Goal: Task Accomplishment & Management: Manage account settings

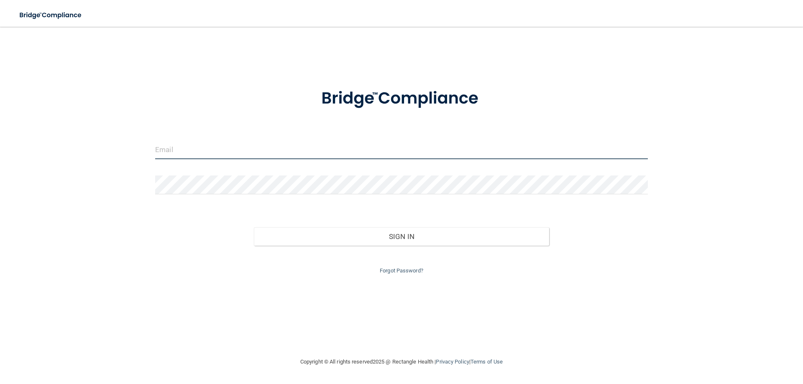
click at [307, 155] on input "email" at bounding box center [401, 149] width 492 height 19
click at [635, 151] on img at bounding box center [634, 149] width 11 height 19
type input "5"
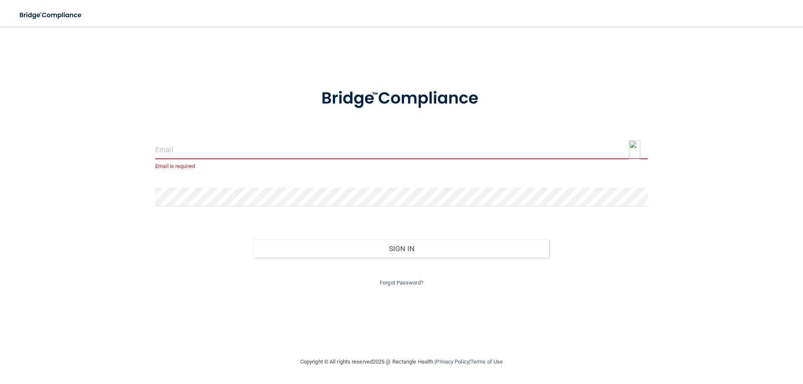
click at [633, 150] on img at bounding box center [634, 149] width 11 height 19
type input "[EMAIL_ADDRESS][DOMAIN_NAME]"
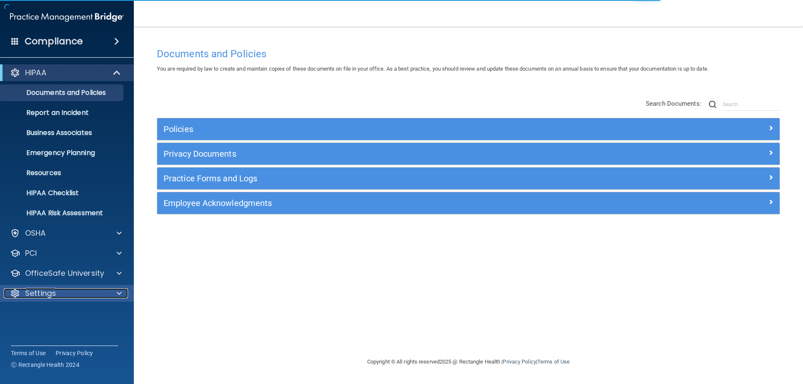
click at [42, 297] on p "Settings" at bounding box center [40, 293] width 31 height 10
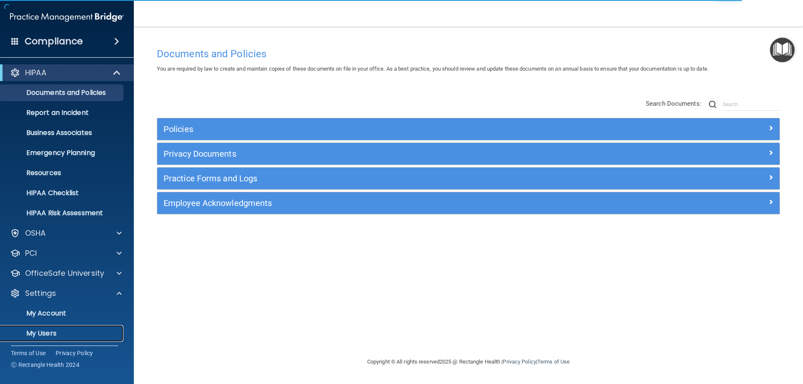
click at [51, 328] on link "My Users" at bounding box center [58, 333] width 132 height 17
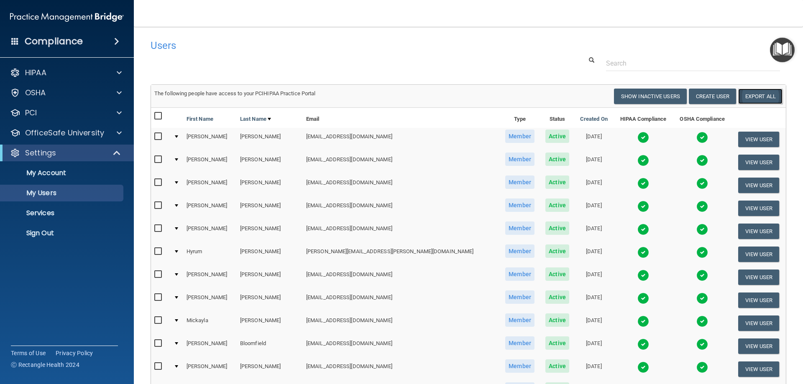
click at [755, 95] on link "Export All" at bounding box center [760, 96] width 44 height 15
click at [752, 95] on link "Export All" at bounding box center [760, 96] width 44 height 15
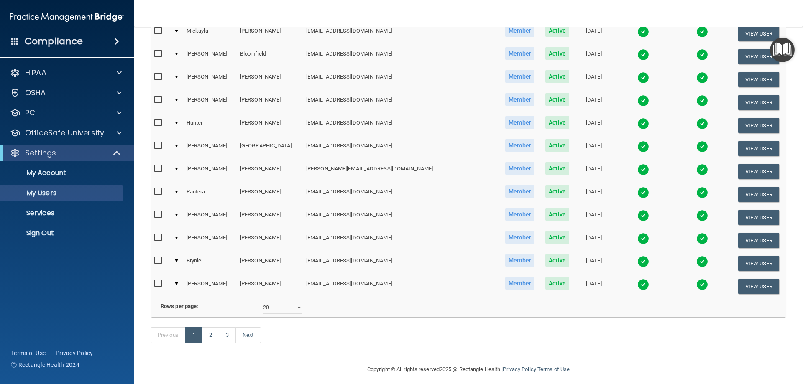
scroll to position [293, 0]
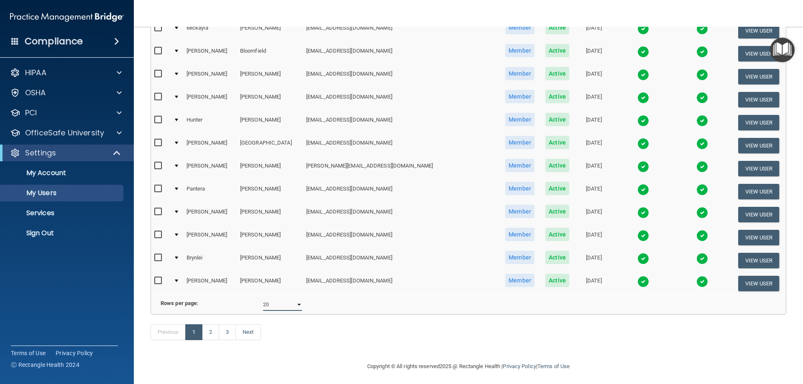
click at [283, 311] on select "10 20 30 40 all" at bounding box center [282, 304] width 39 height 13
select select "60"
click at [263, 305] on select "10 20 30 40 all" at bounding box center [282, 304] width 39 height 13
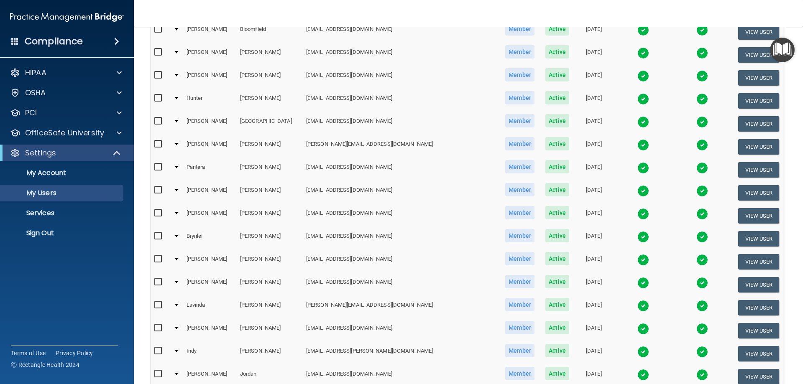
scroll to position [334, 0]
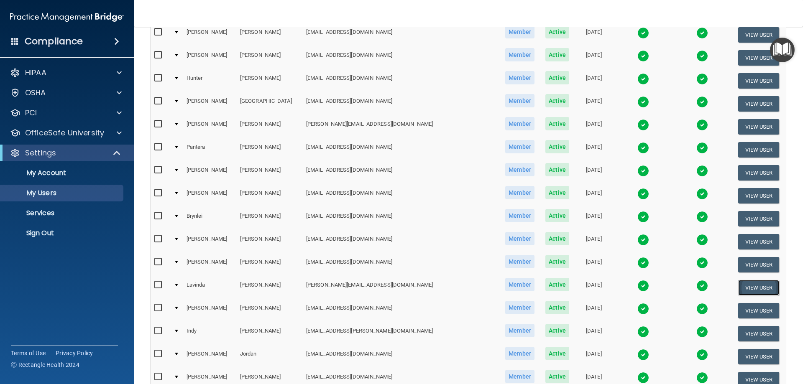
click at [749, 286] on button "View User" at bounding box center [758, 287] width 41 height 15
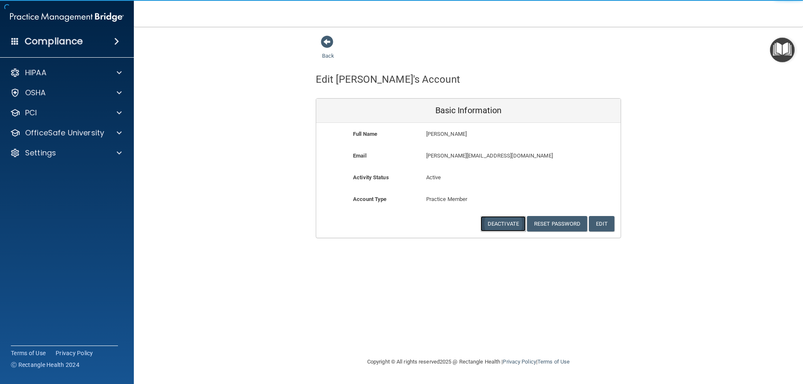
click at [504, 224] on button "Deactivate" at bounding box center [502, 223] width 45 height 15
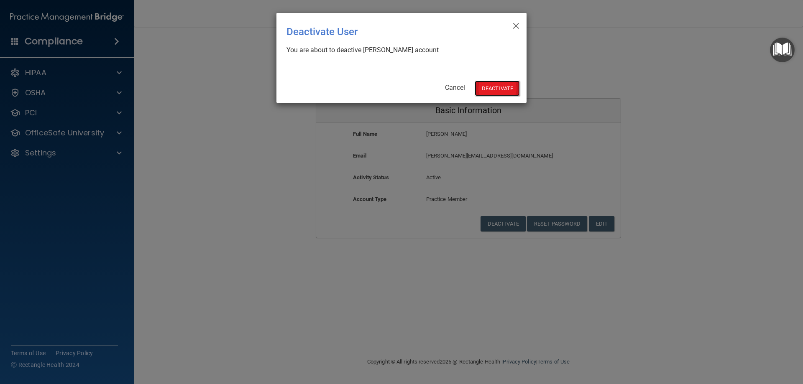
click at [502, 89] on button "Deactivate" at bounding box center [496, 88] width 45 height 15
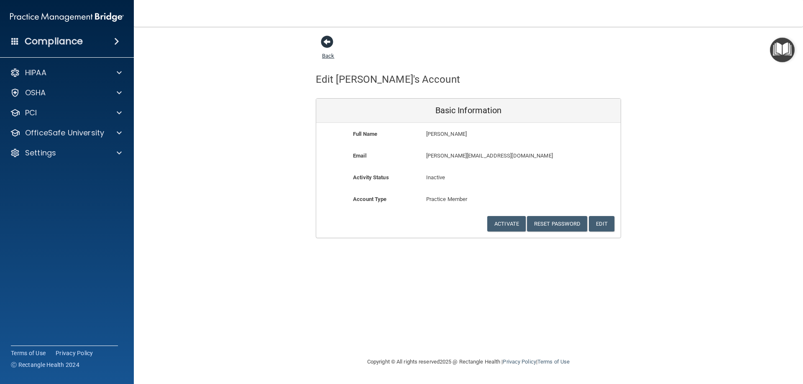
click at [327, 58] on link "Back" at bounding box center [328, 51] width 12 height 16
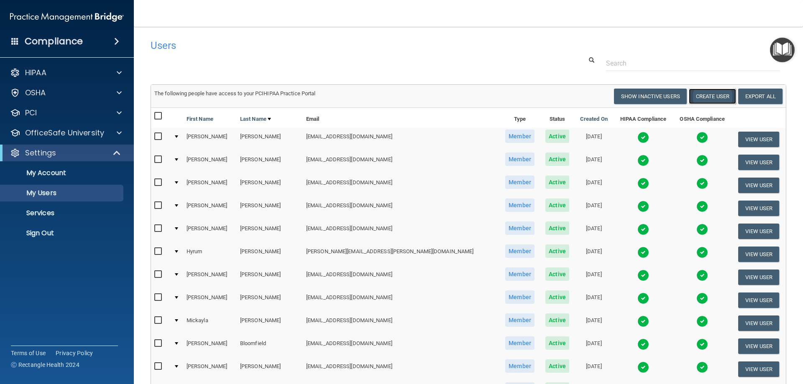
click at [696, 98] on button "Create User" at bounding box center [712, 96] width 47 height 15
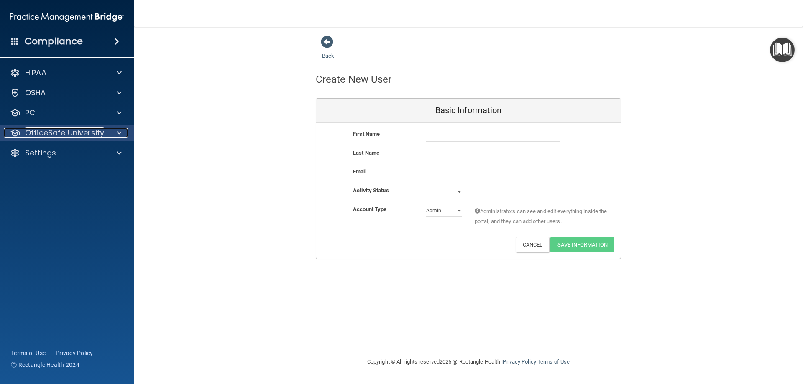
click at [43, 132] on p "OfficeSafe University" at bounding box center [64, 133] width 79 height 10
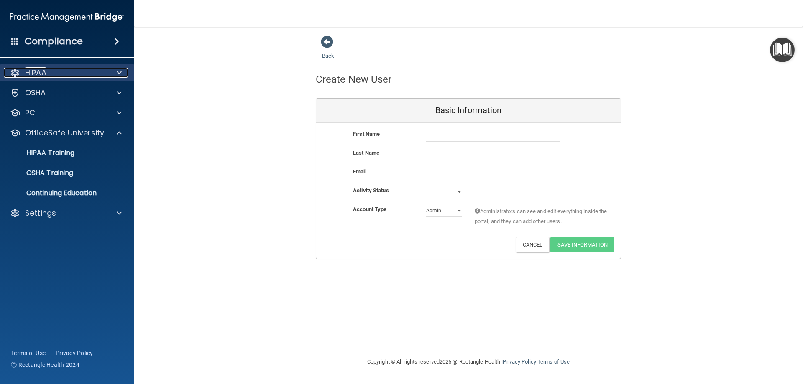
click at [20, 71] on div "HIPAA" at bounding box center [56, 73] width 104 height 10
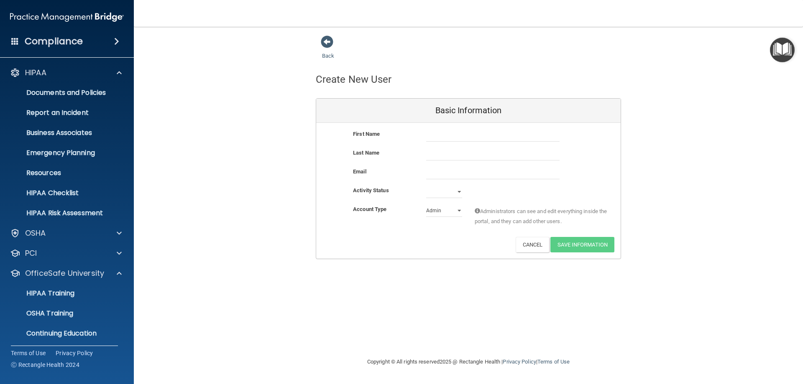
click at [40, 40] on h4 "Compliance" at bounding box center [54, 42] width 58 height 12
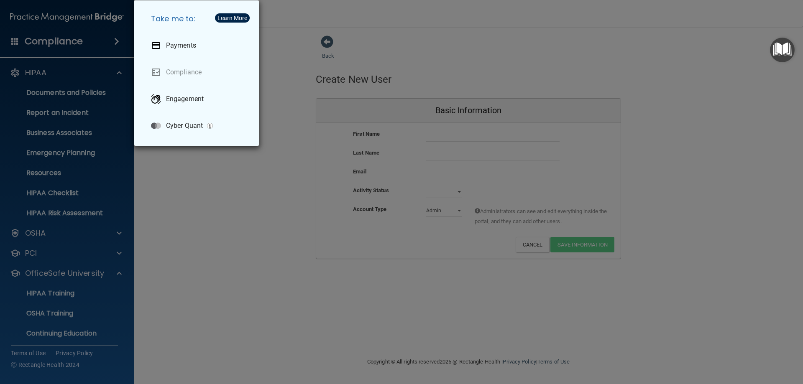
drag, startPoint x: 250, startPoint y: 234, endPoint x: 230, endPoint y: 219, distance: 25.4
click at [250, 234] on div "Take me to: Payments Compliance Engagement Cyber Quant" at bounding box center [401, 192] width 803 height 384
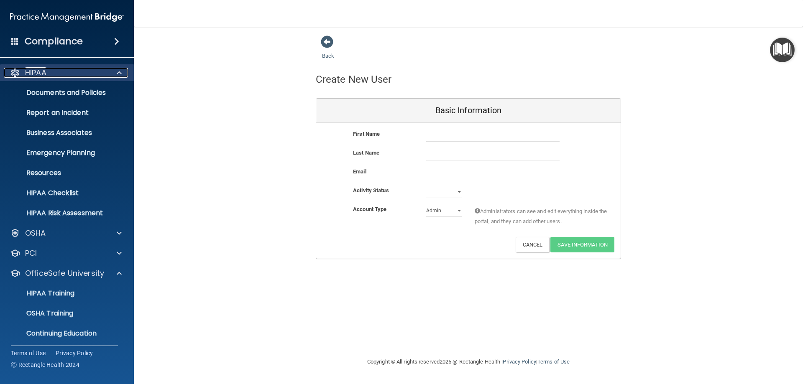
click at [34, 73] on p "HIPAA" at bounding box center [35, 73] width 21 height 10
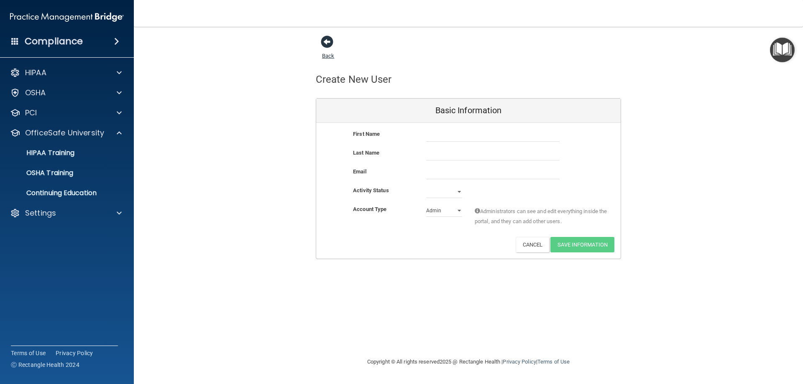
click at [326, 43] on span at bounding box center [327, 42] width 13 height 13
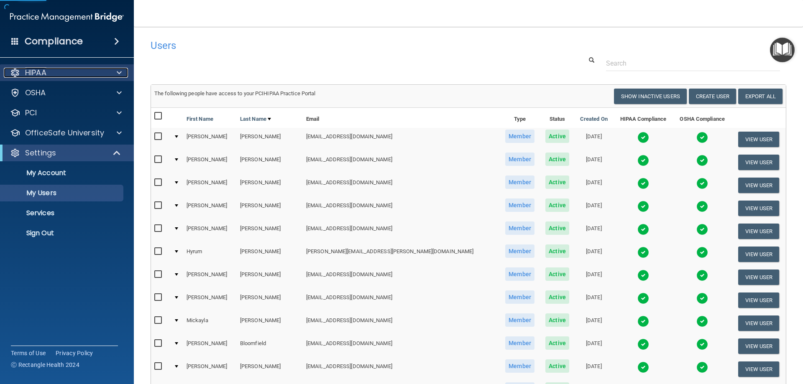
click at [39, 71] on p "HIPAA" at bounding box center [35, 73] width 21 height 10
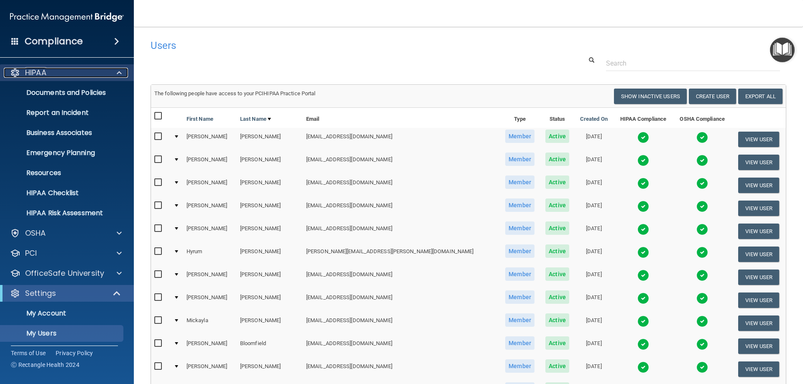
click at [23, 69] on div "HIPAA" at bounding box center [56, 73] width 104 height 10
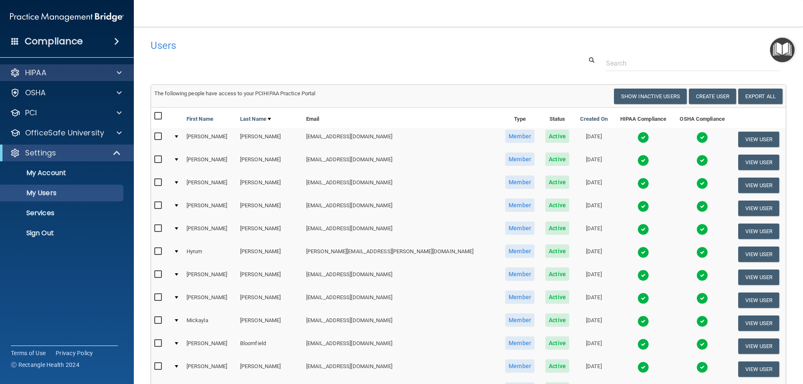
drag, startPoint x: 50, startPoint y: 67, endPoint x: 56, endPoint y: 97, distance: 30.3
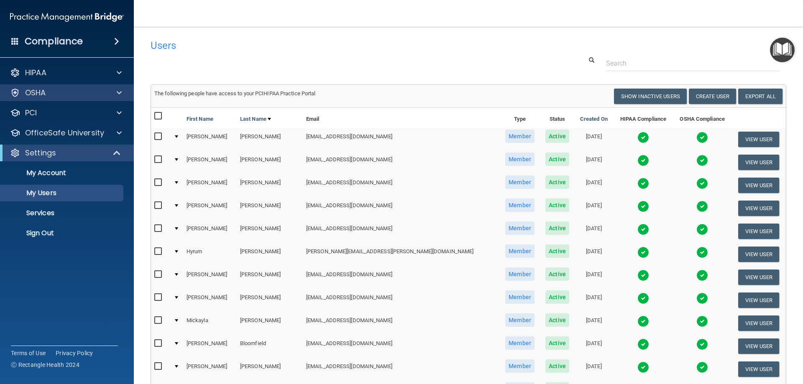
click at [50, 67] on div "HIPAA" at bounding box center [67, 72] width 134 height 17
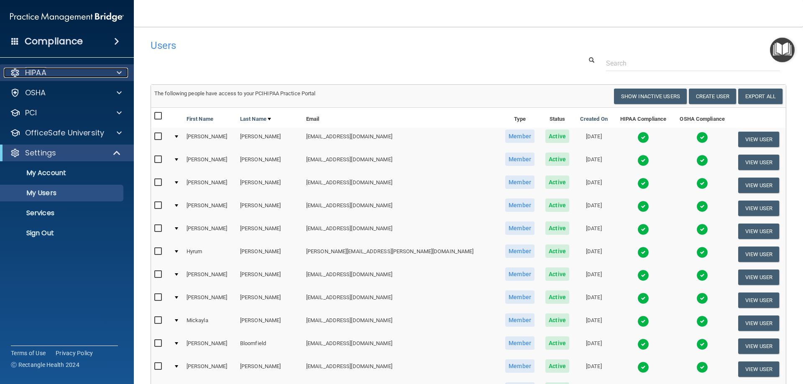
click at [43, 75] on p "HIPAA" at bounding box center [35, 73] width 21 height 10
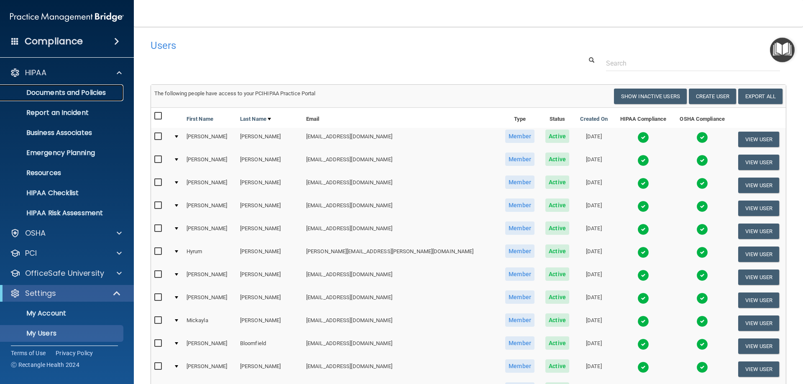
click at [64, 89] on p "Documents and Policies" at bounding box center [62, 93] width 114 height 8
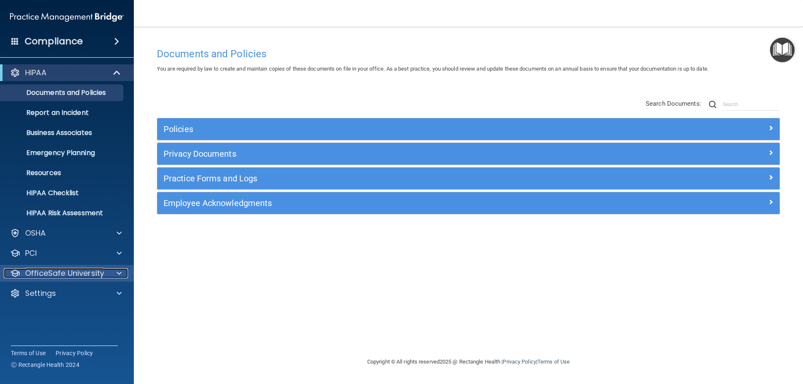
click at [41, 278] on p "OfficeSafe University" at bounding box center [64, 273] width 79 height 10
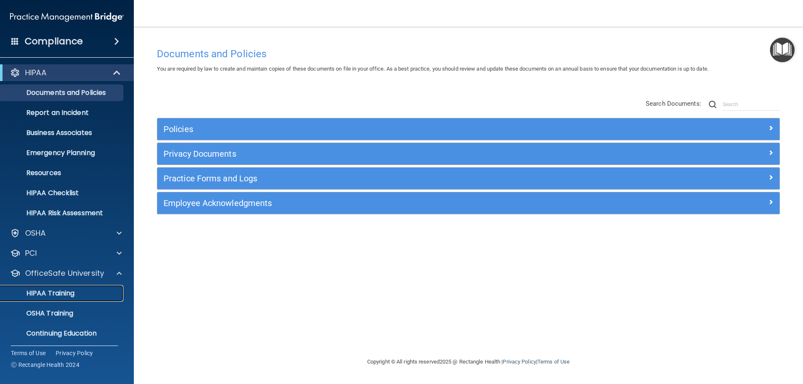
click at [61, 293] on p "HIPAA Training" at bounding box center [39, 293] width 69 height 8
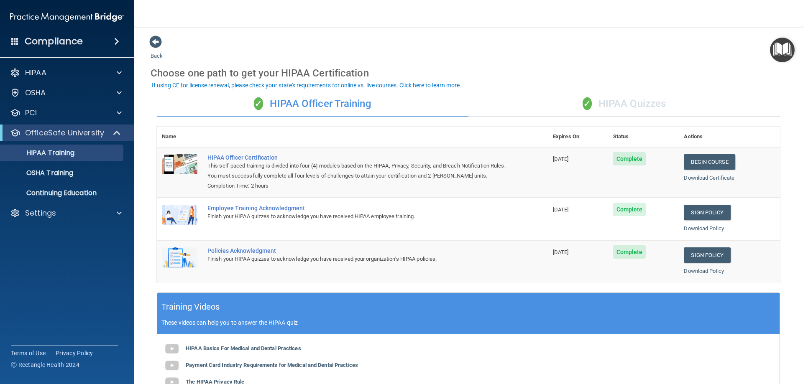
click at [606, 101] on div "✓ HIPAA Quizzes" at bounding box center [623, 104] width 311 height 25
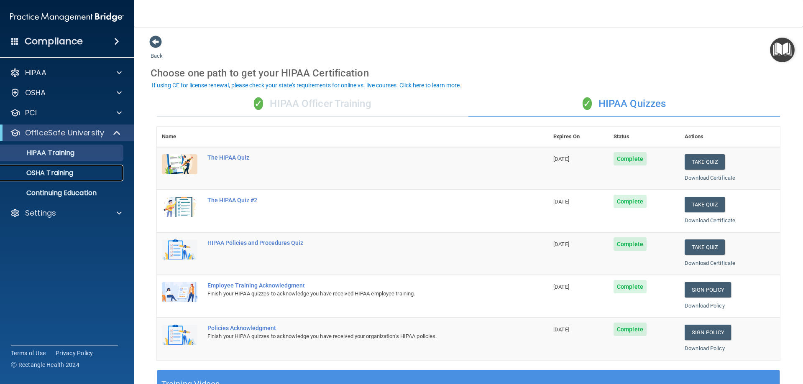
click at [55, 171] on p "OSHA Training" at bounding box center [39, 173] width 68 height 8
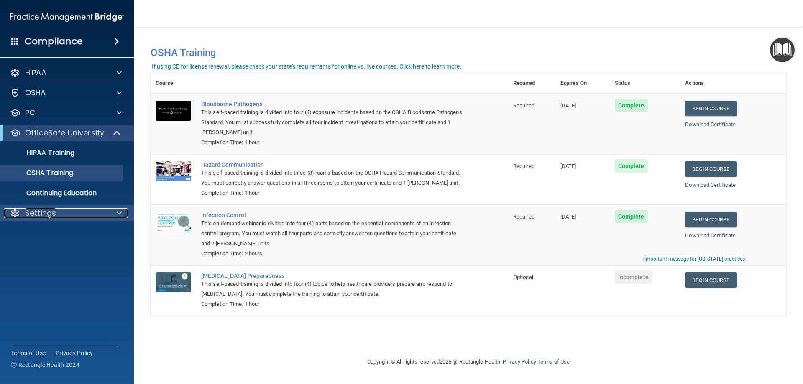
click at [34, 211] on p "Settings" at bounding box center [40, 213] width 31 height 10
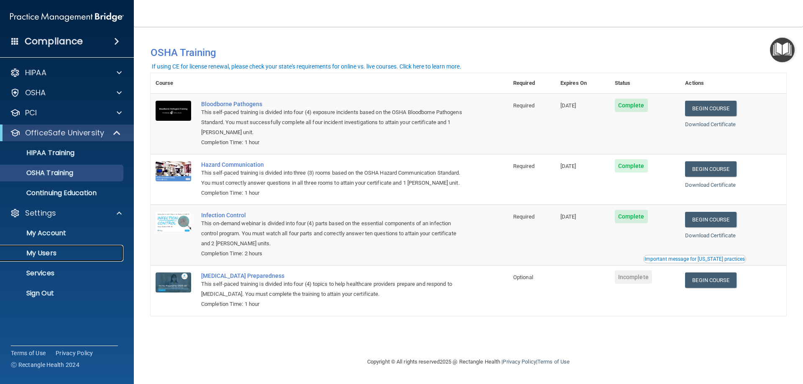
click at [43, 253] on p "My Users" at bounding box center [62, 253] width 114 height 8
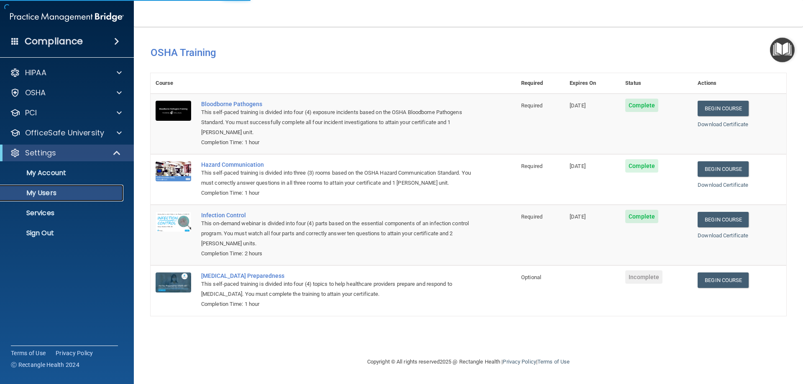
select select "20"
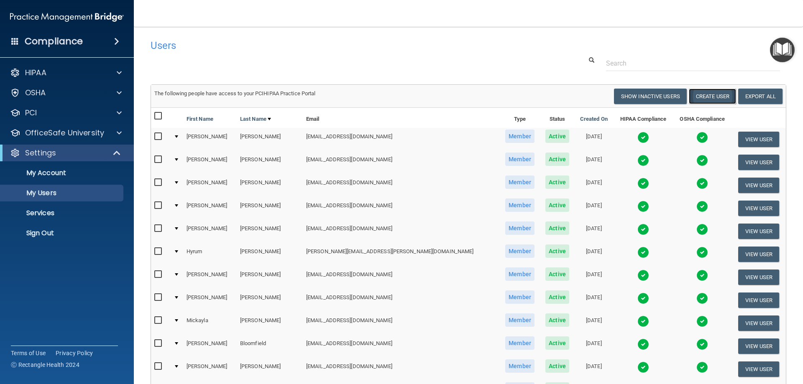
click at [708, 99] on button "Create User" at bounding box center [712, 96] width 47 height 15
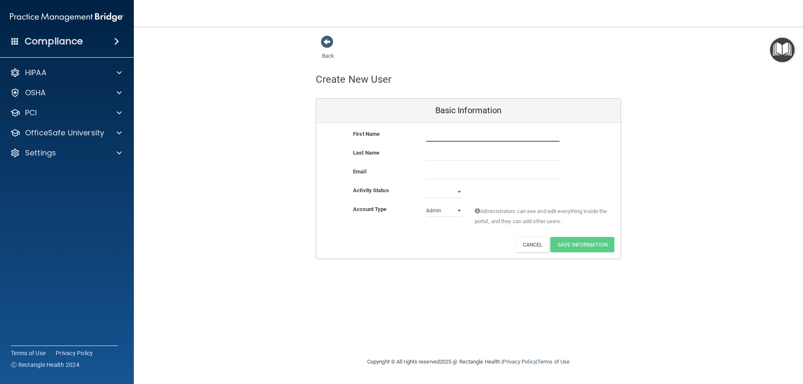
click at [468, 139] on input "text" at bounding box center [492, 135] width 133 height 13
type input "Kylan"
type input "Albertson"
type input "l"
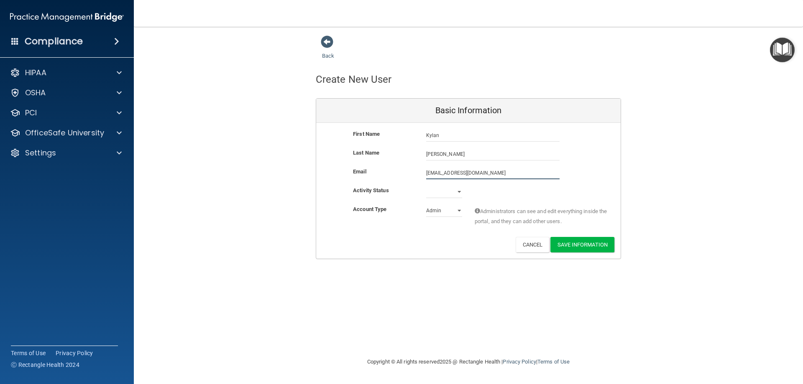
type input "kylanablertson@gmail.com"
click at [444, 191] on select "Active Inactive" at bounding box center [444, 192] width 36 height 13
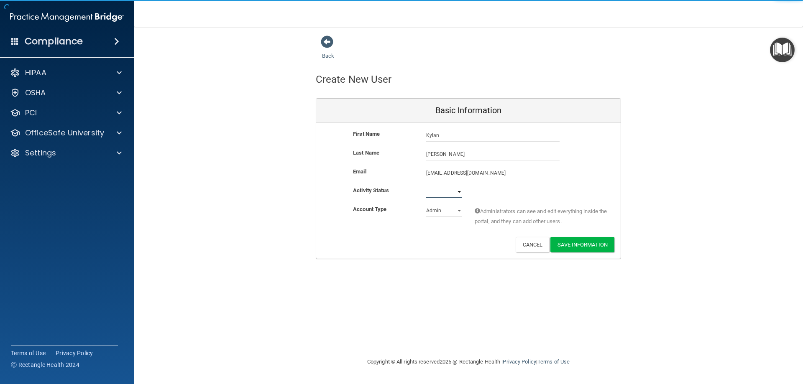
select select "active"
click at [426, 186] on select "Active Inactive" at bounding box center [444, 192] width 36 height 13
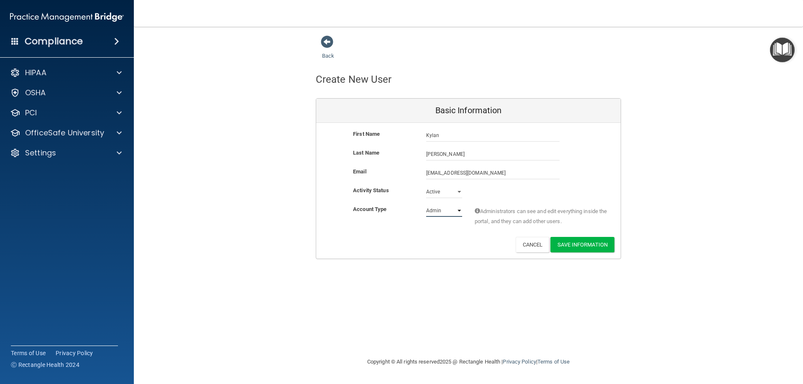
click at [436, 209] on select "Admin Member" at bounding box center [444, 210] width 36 height 13
select select "practice_member"
click at [426, 204] on select "Admin Member" at bounding box center [444, 210] width 36 height 13
click at [581, 248] on button "Save Information" at bounding box center [582, 244] width 64 height 15
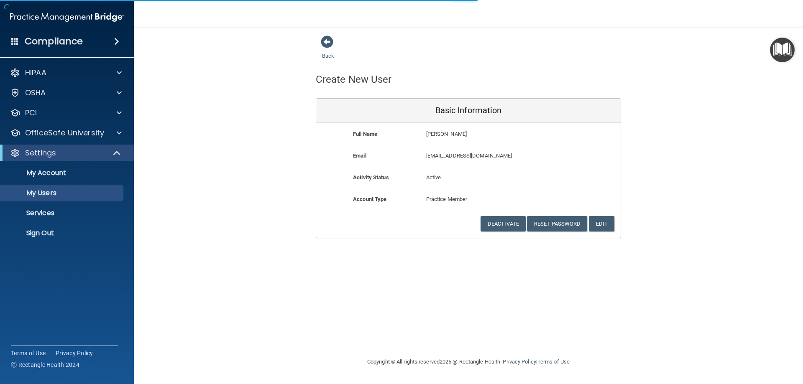
select select "20"
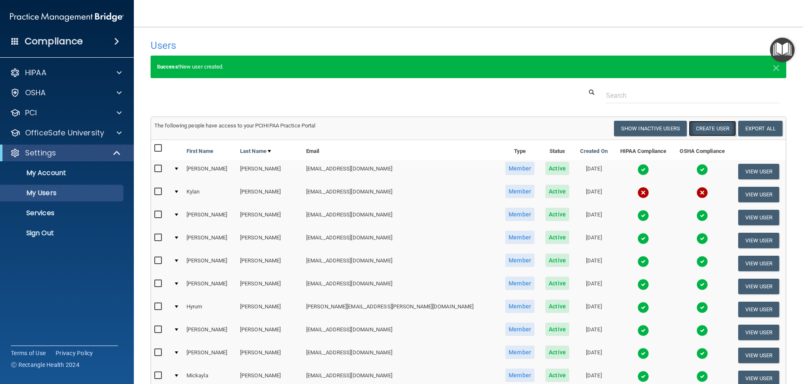
click at [705, 128] on button "Create User" at bounding box center [712, 128] width 47 height 15
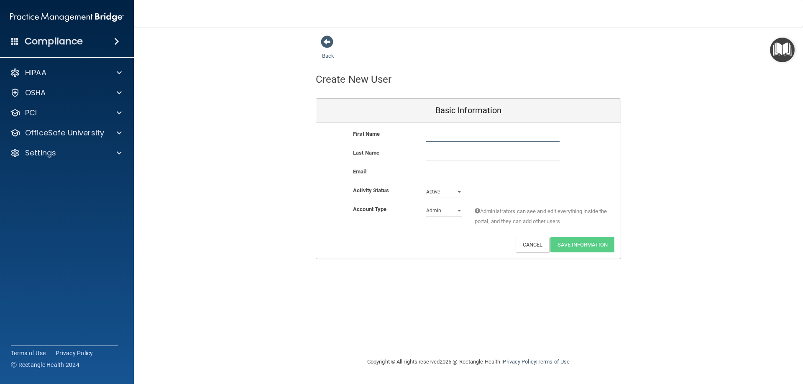
click at [435, 136] on input "text" at bounding box center [492, 135] width 133 height 13
type input "Olivia"
type input "Kimball"
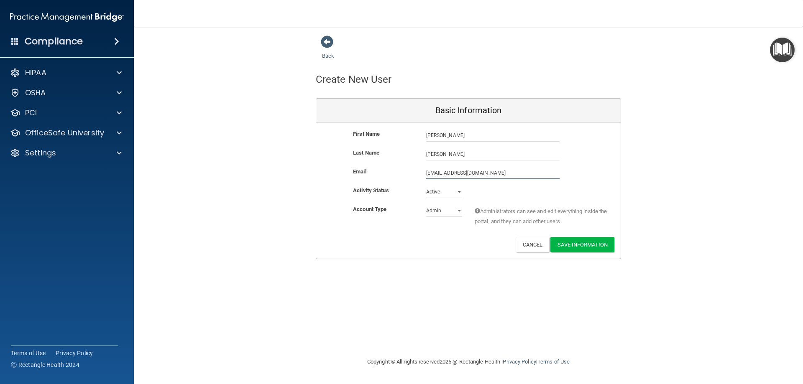
type input "orkimball@gmail.com"
click at [441, 209] on select "Admin Member" at bounding box center [444, 210] width 36 height 13
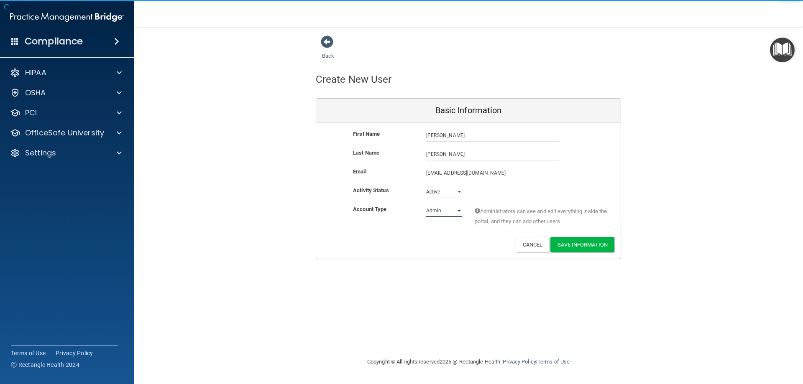
select select "practice_member"
click at [426, 204] on select "Admin Member" at bounding box center [444, 210] width 36 height 13
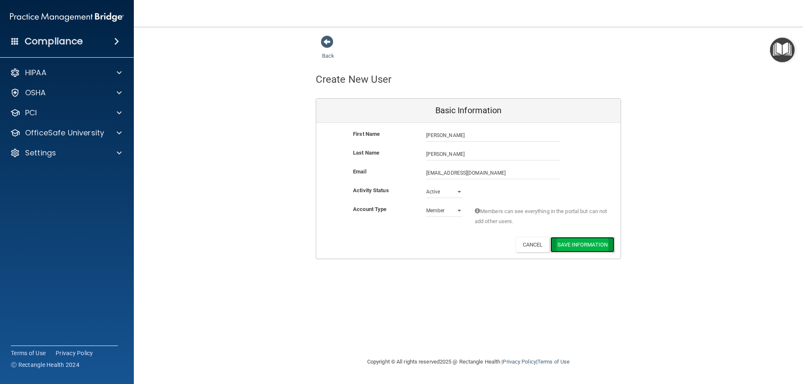
click at [579, 239] on button "Save Information" at bounding box center [582, 244] width 64 height 15
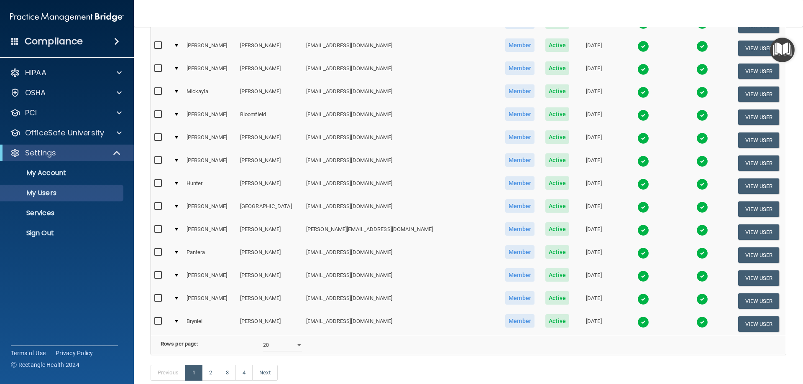
scroll to position [340, 0]
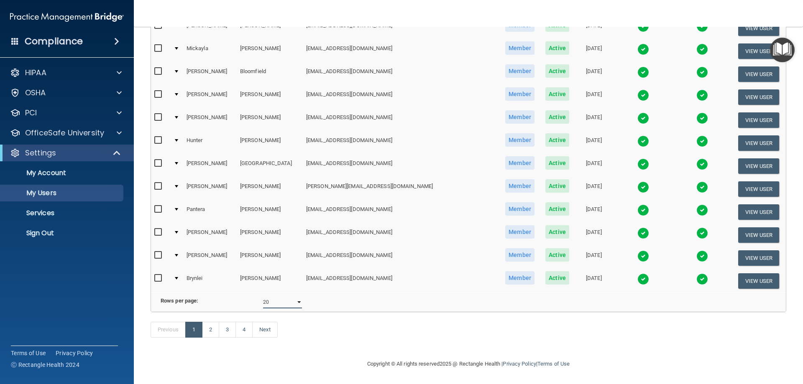
click at [292, 296] on select "10 20 30 40 all" at bounding box center [282, 302] width 39 height 13
select select "61"
click at [263, 296] on select "10 20 30 40 all" at bounding box center [282, 302] width 39 height 13
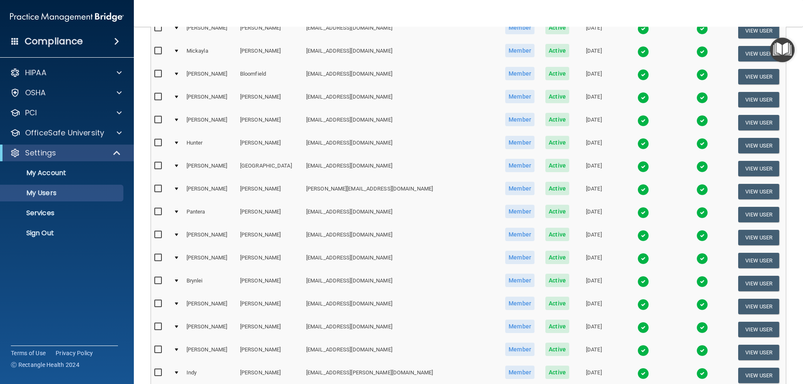
scroll to position [84, 0]
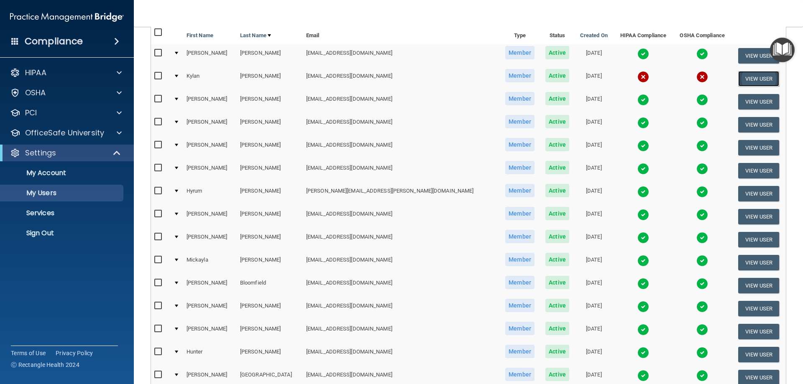
click at [749, 79] on button "View User" at bounding box center [758, 78] width 41 height 15
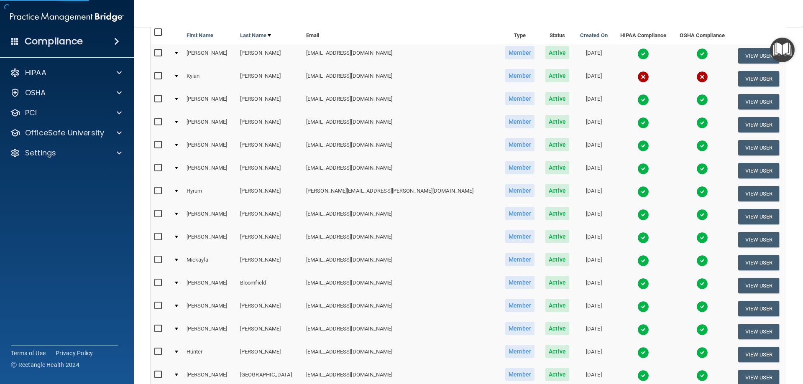
select select "practice_member"
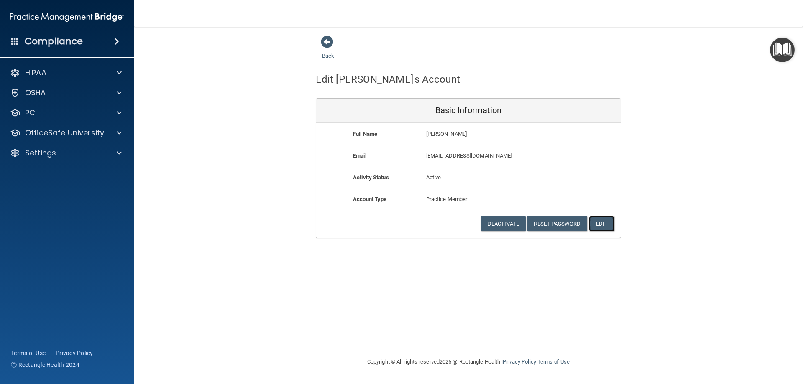
click at [606, 226] on button "Edit" at bounding box center [602, 223] width 26 height 15
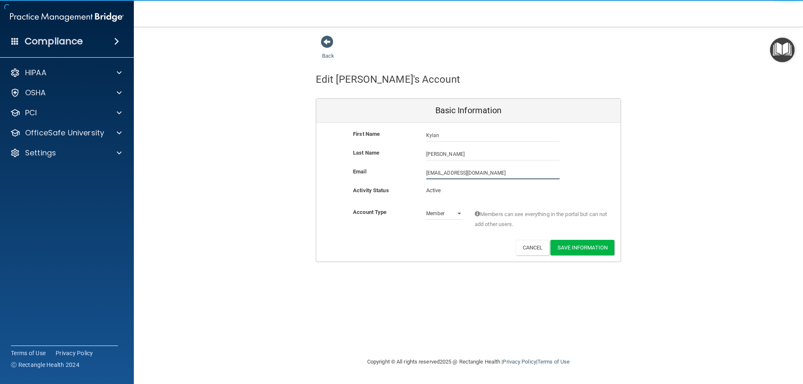
click at [446, 175] on input "kylanablertson@gmail.com" at bounding box center [492, 173] width 133 height 13
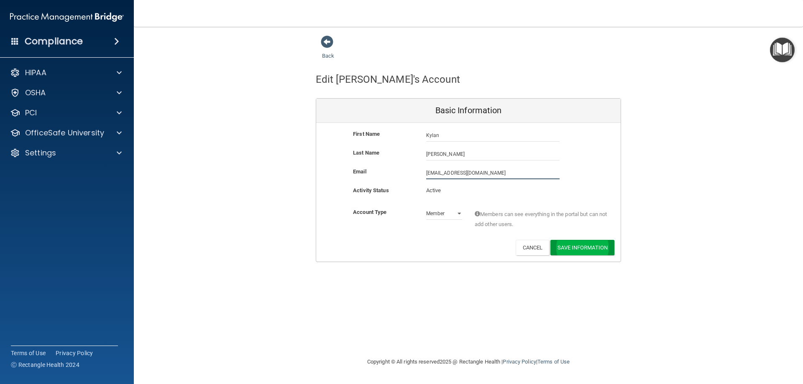
type input "kylanalbertson@gmail.com"
click at [587, 246] on button "Save Information" at bounding box center [582, 247] width 64 height 15
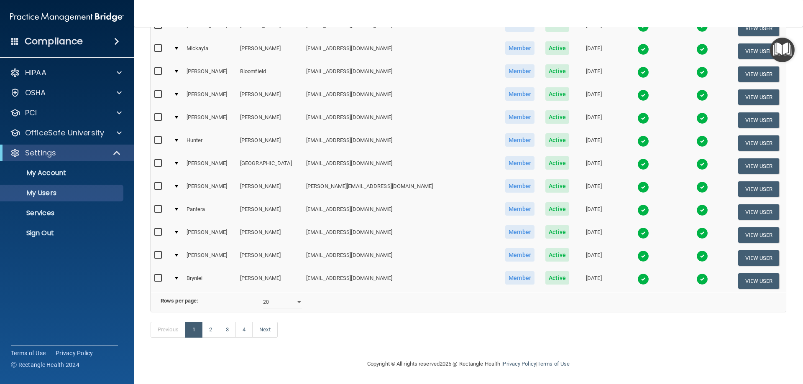
scroll to position [340, 0]
click at [288, 296] on select "10 20 30 40 all" at bounding box center [282, 302] width 39 height 13
select select "61"
click at [263, 296] on select "10 20 30 40 all" at bounding box center [282, 302] width 39 height 13
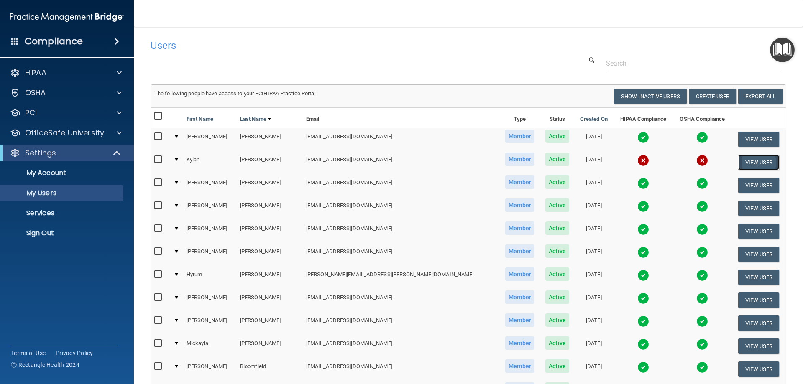
click at [751, 164] on button "View User" at bounding box center [758, 162] width 41 height 15
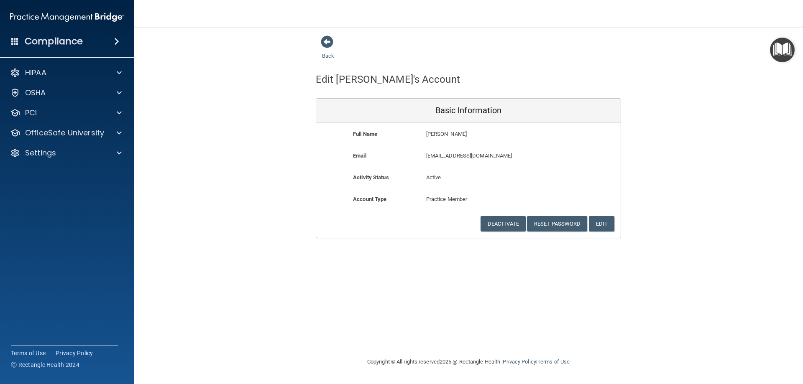
click at [531, 214] on div "Account Type Practice Member Admin Member Financial Institution Business Associ…" at bounding box center [468, 205] width 304 height 22
click at [545, 224] on button "Reset Password" at bounding box center [557, 223] width 60 height 15
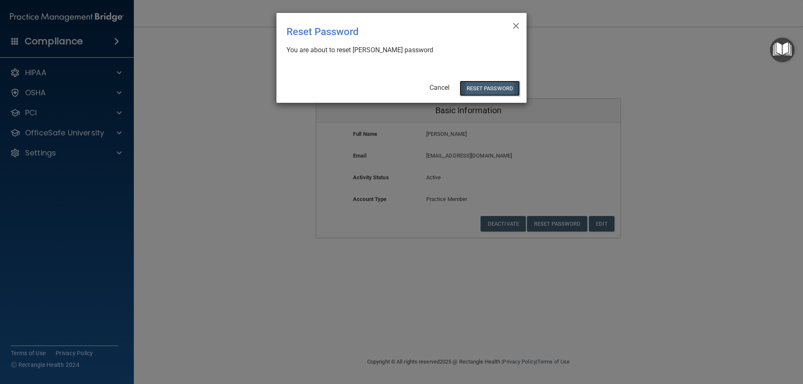
click at [494, 92] on button "Reset Password" at bounding box center [489, 88] width 60 height 15
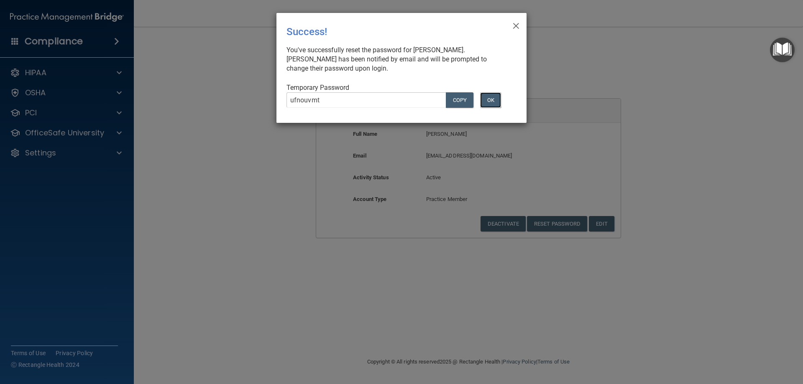
click at [491, 100] on button "OK" at bounding box center [490, 99] width 21 height 15
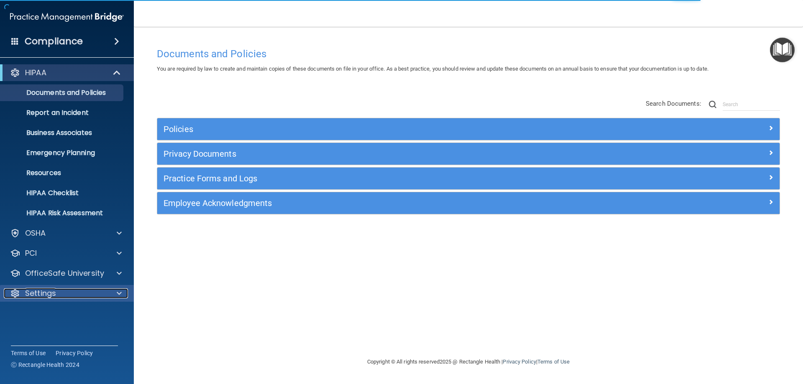
click at [44, 295] on p "Settings" at bounding box center [40, 293] width 31 height 10
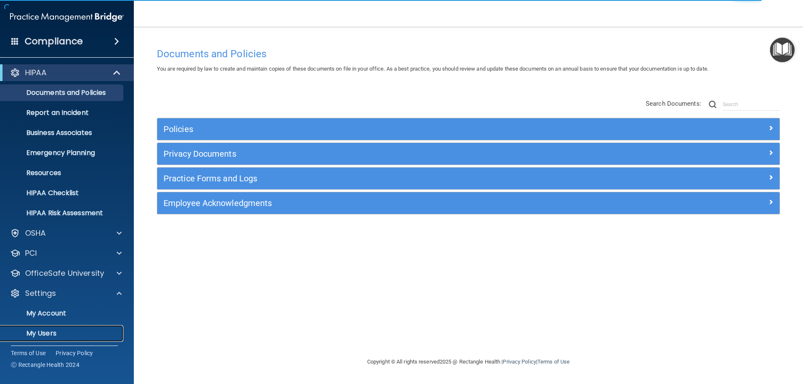
click at [50, 335] on p "My Users" at bounding box center [62, 333] width 114 height 8
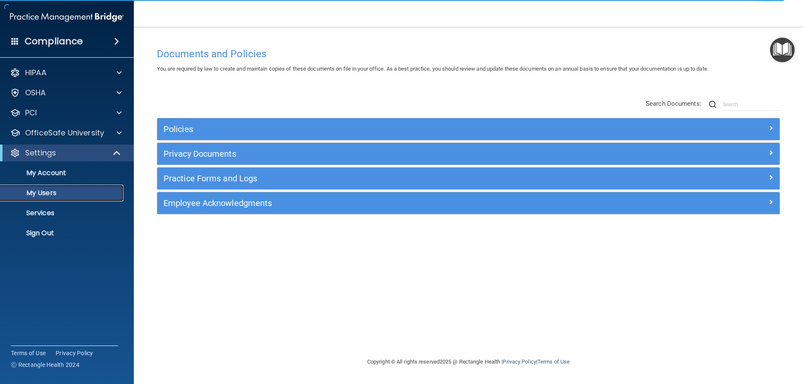
select select "20"
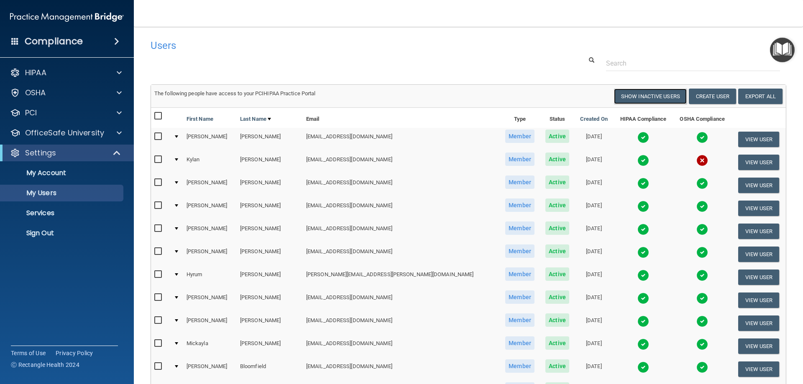
drag, startPoint x: 640, startPoint y: 100, endPoint x: 587, endPoint y: 117, distance: 54.9
click at [640, 100] on button "Show Inactive Users" at bounding box center [650, 96] width 73 height 15
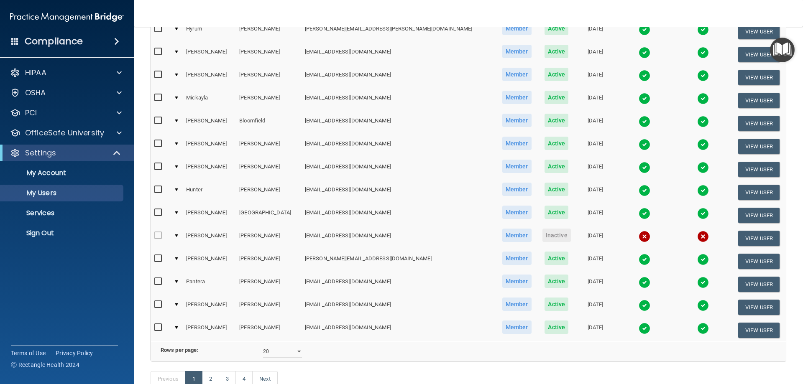
scroll to position [308, 0]
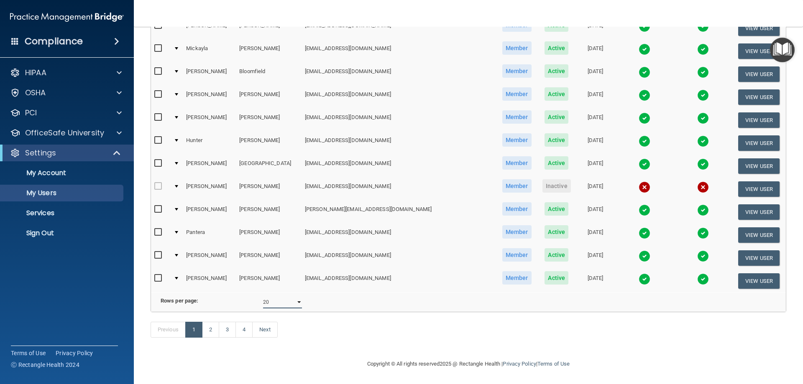
click at [274, 298] on select "10 20 30 40 all" at bounding box center [282, 302] width 39 height 13
select select "71"
click at [263, 296] on select "10 20 30 40 all" at bounding box center [282, 302] width 39 height 13
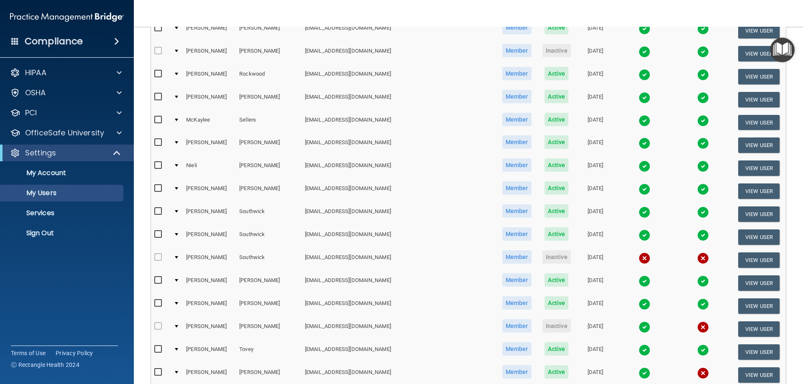
scroll to position [1296, 0]
